Goal: Task Accomplishment & Management: Manage account settings

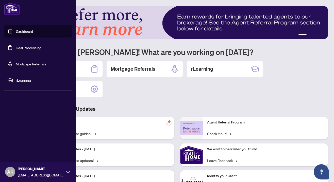
click at [28, 46] on link "Deal Processing" at bounding box center [29, 47] width 26 height 5
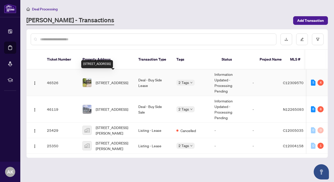
click at [114, 80] on span "[STREET_ADDRESS]" at bounding box center [112, 83] width 32 height 6
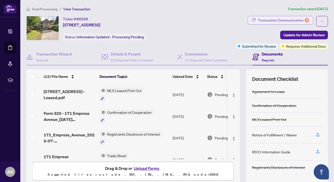
click at [268, 23] on div "Transaction Communication 4" at bounding box center [283, 20] width 51 height 8
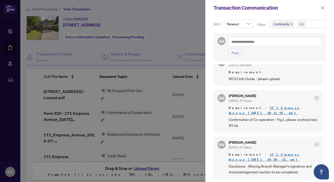
scroll to position [95, 0]
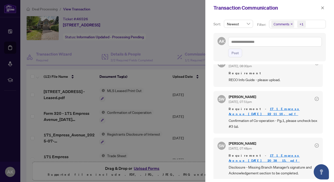
click at [164, 34] on div at bounding box center [167, 91] width 334 height 182
click at [323, 7] on icon "close" at bounding box center [322, 8] width 4 height 4
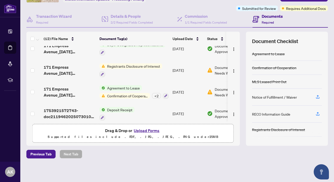
scroll to position [159, 0]
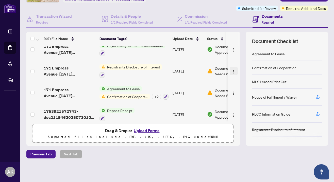
click at [231, 71] on img "button" at bounding box center [233, 72] width 4 height 4
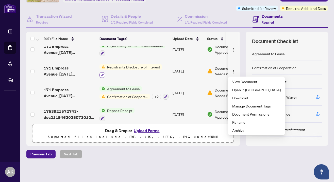
click at [102, 76] on icon "button" at bounding box center [102, 75] width 3 height 3
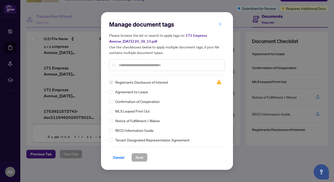
click at [220, 25] on icon "close" at bounding box center [220, 24] width 4 height 4
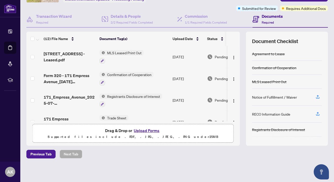
scroll to position [-1, 0]
click at [267, 55] on div "Agreement to Lease" at bounding box center [268, 54] width 33 height 6
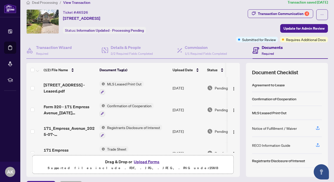
scroll to position [0, 0]
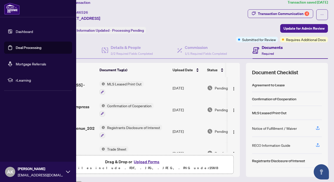
click at [16, 49] on link "Deal Processing" at bounding box center [29, 47] width 26 height 5
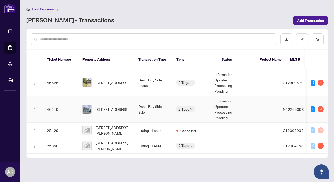
click at [112, 106] on span "[STREET_ADDRESS]" at bounding box center [112, 109] width 32 height 6
